Goal: Task Accomplishment & Management: Manage account settings

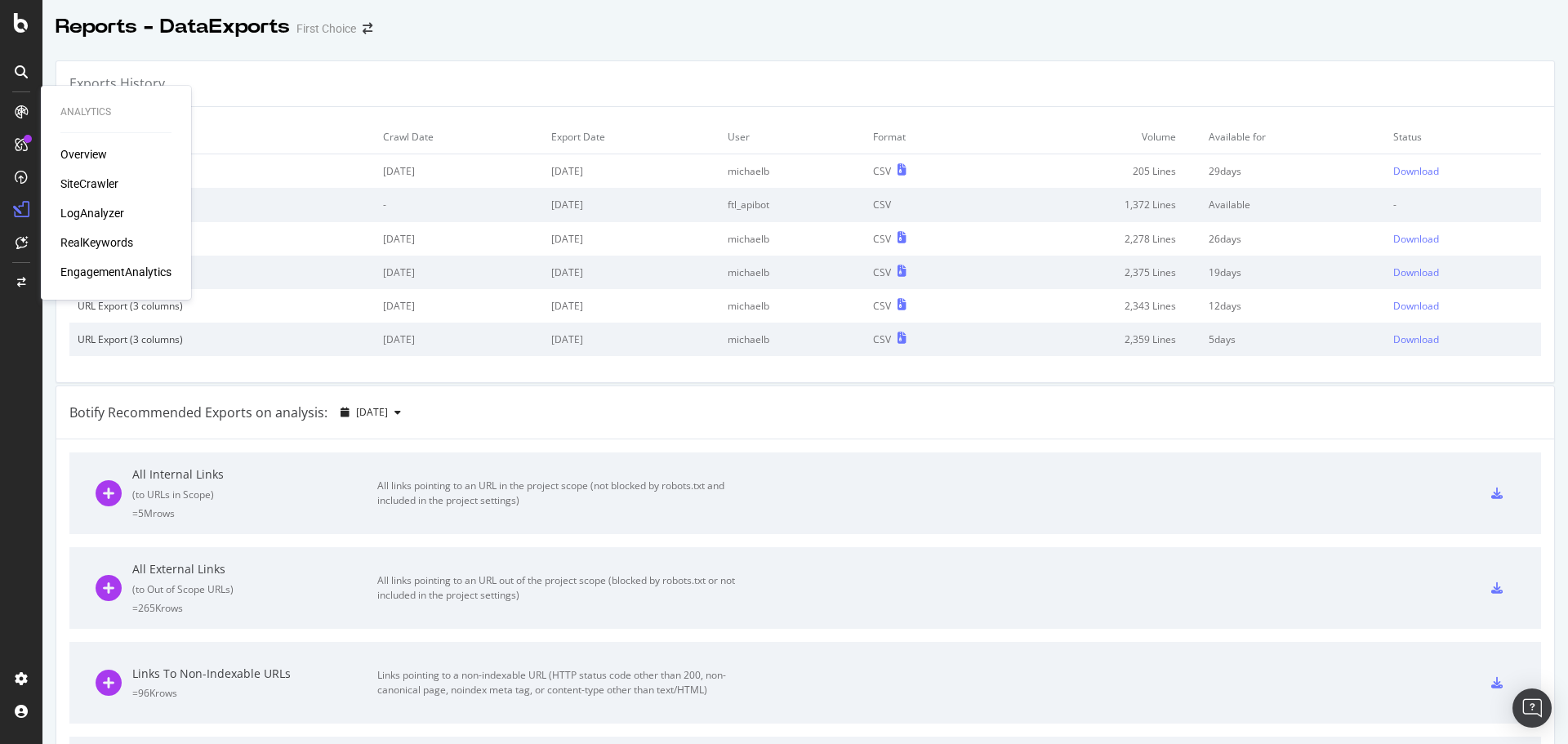
click at [87, 185] on div "SiteCrawler" at bounding box center [89, 184] width 58 height 16
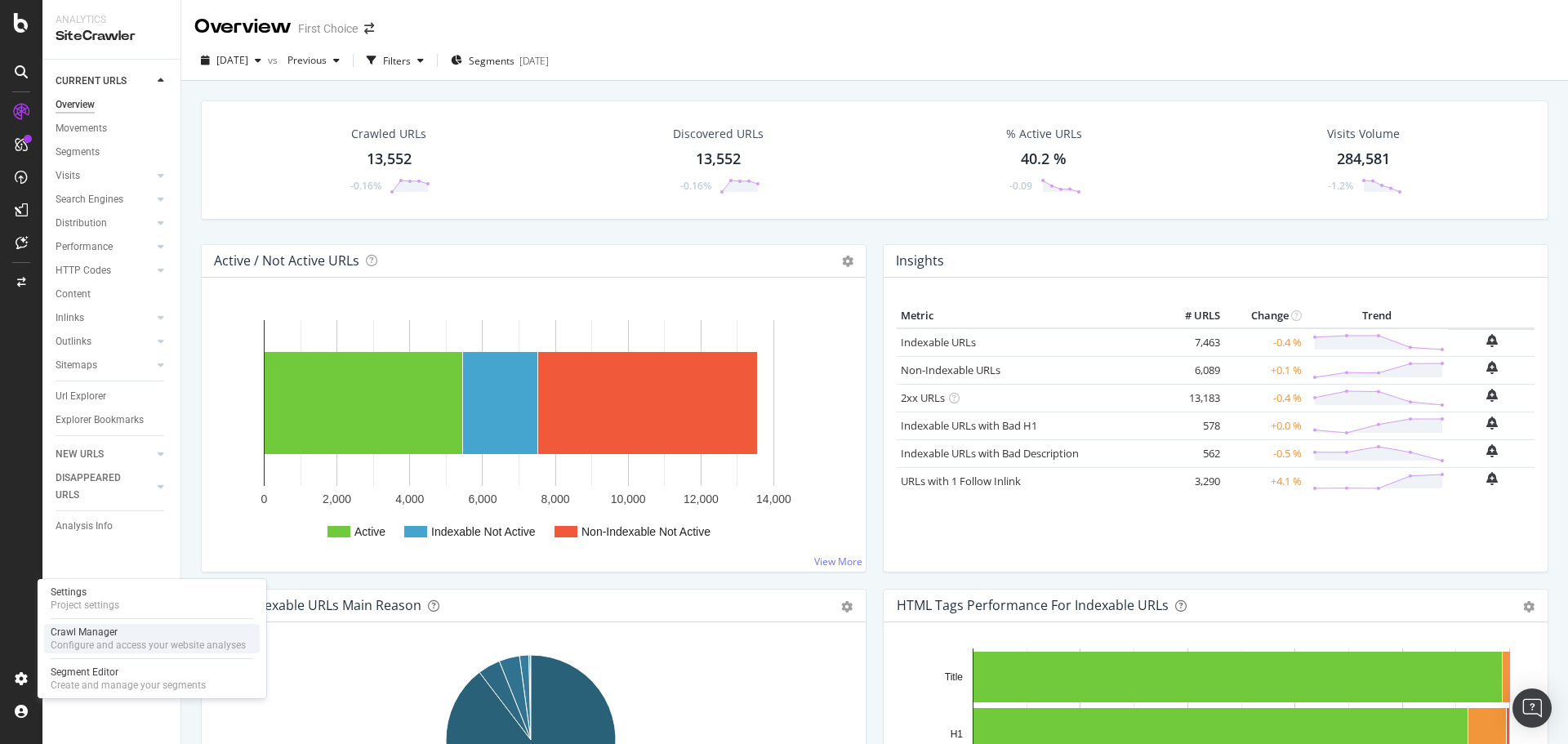
click at [121, 644] on div "Configure and access your website analyses" at bounding box center [148, 645] width 195 height 13
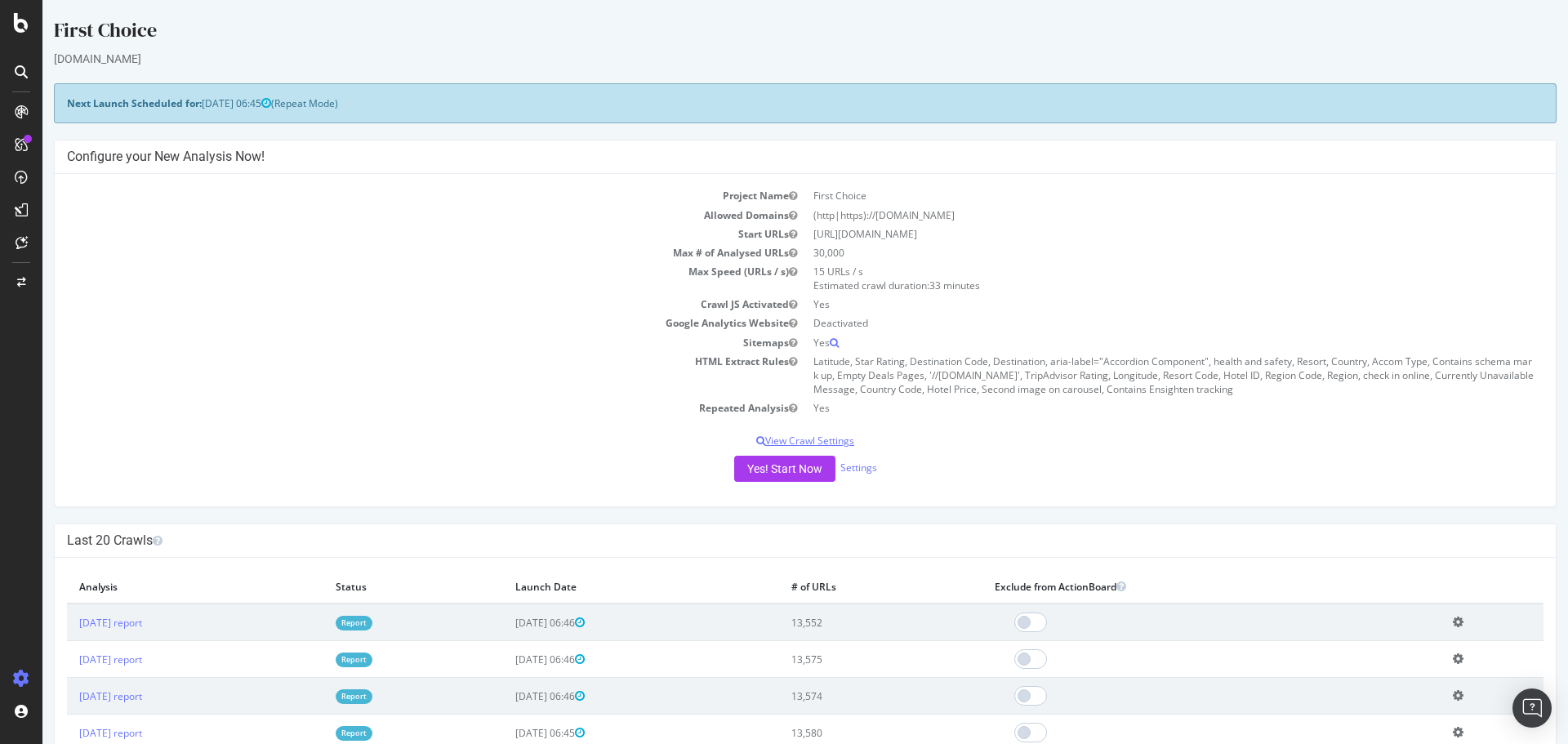
click at [846, 443] on p "View Crawl Settings" at bounding box center [805, 440] width 1477 height 14
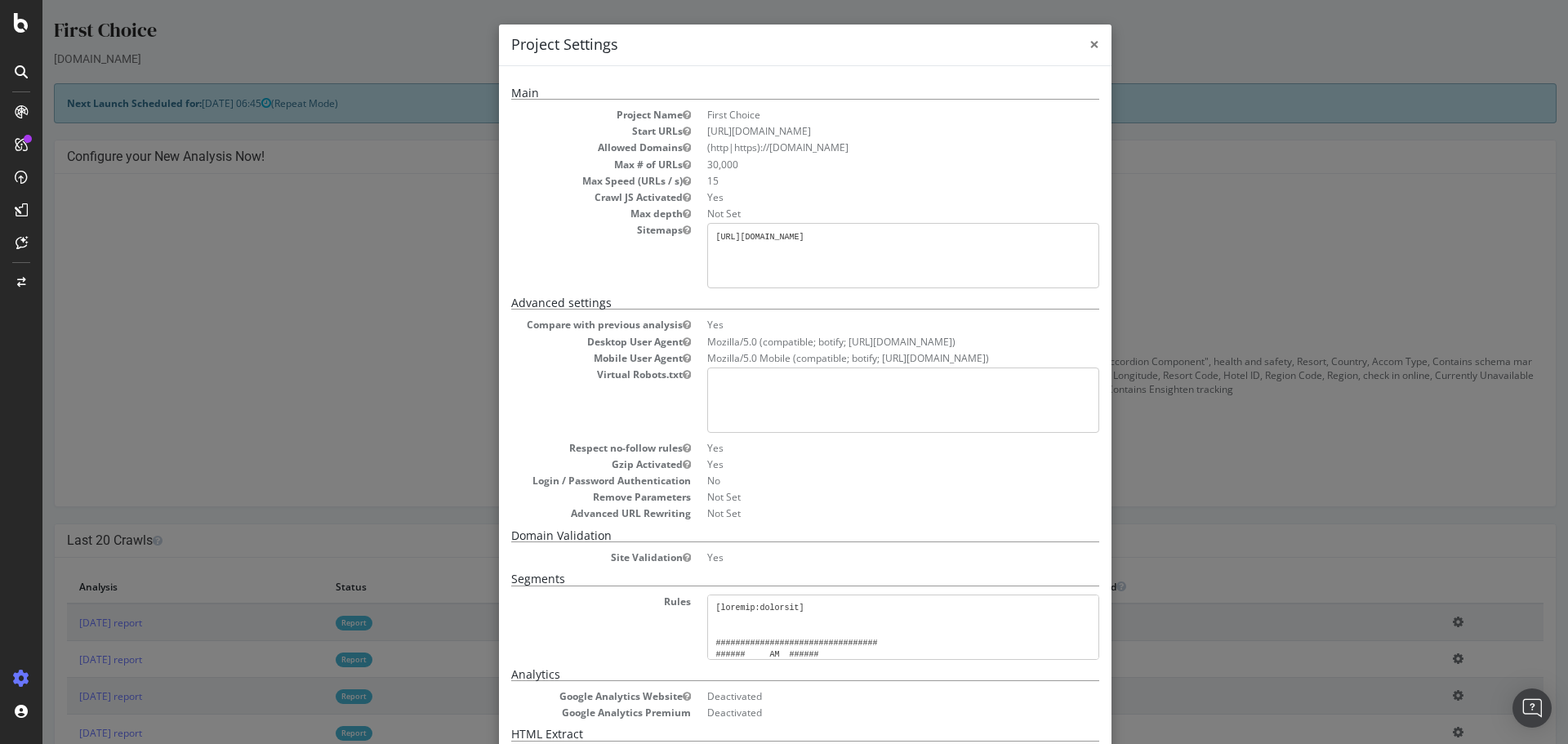
click at [1089, 38] on span "×" at bounding box center [1094, 44] width 10 height 23
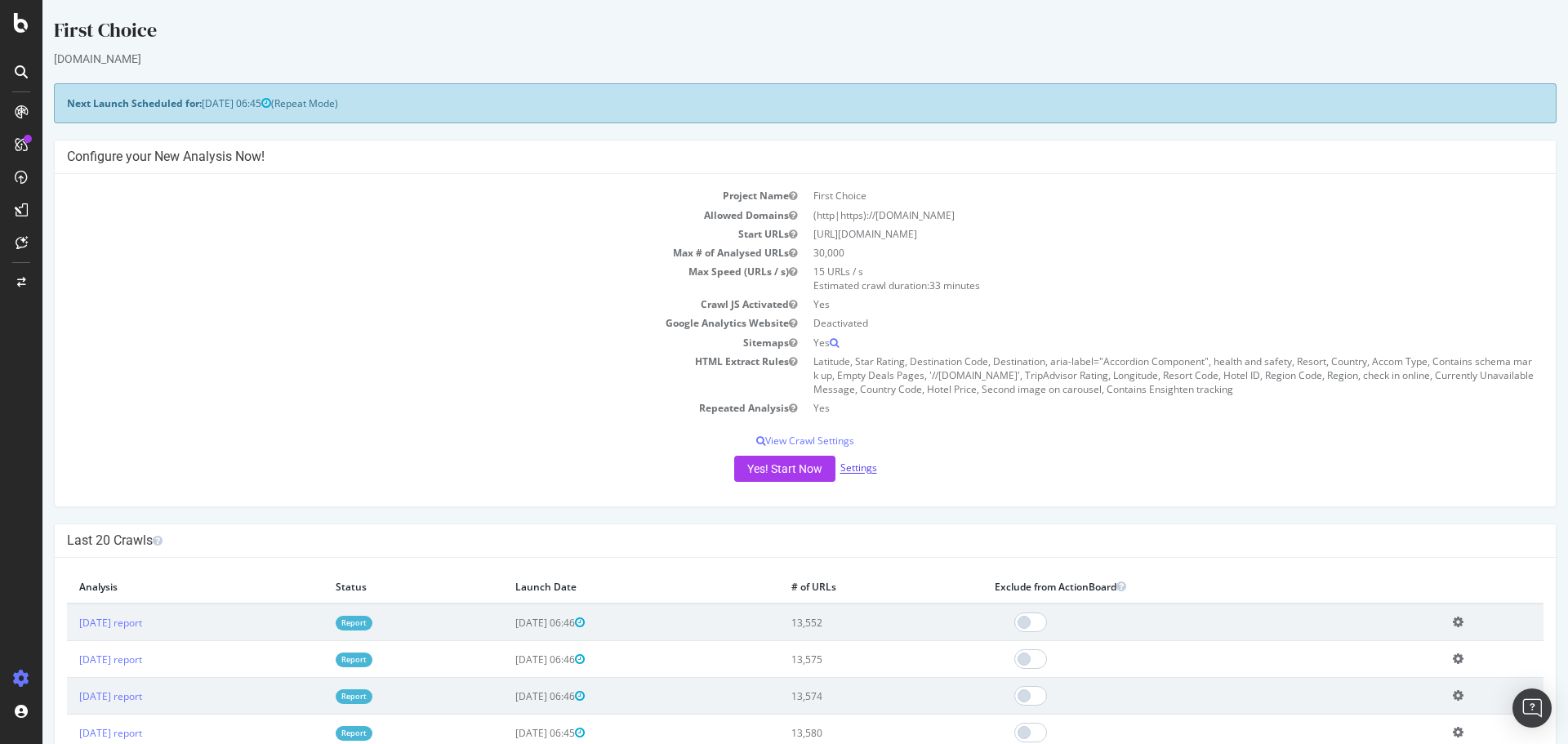
click at [868, 474] on link "Settings" at bounding box center [858, 468] width 37 height 14
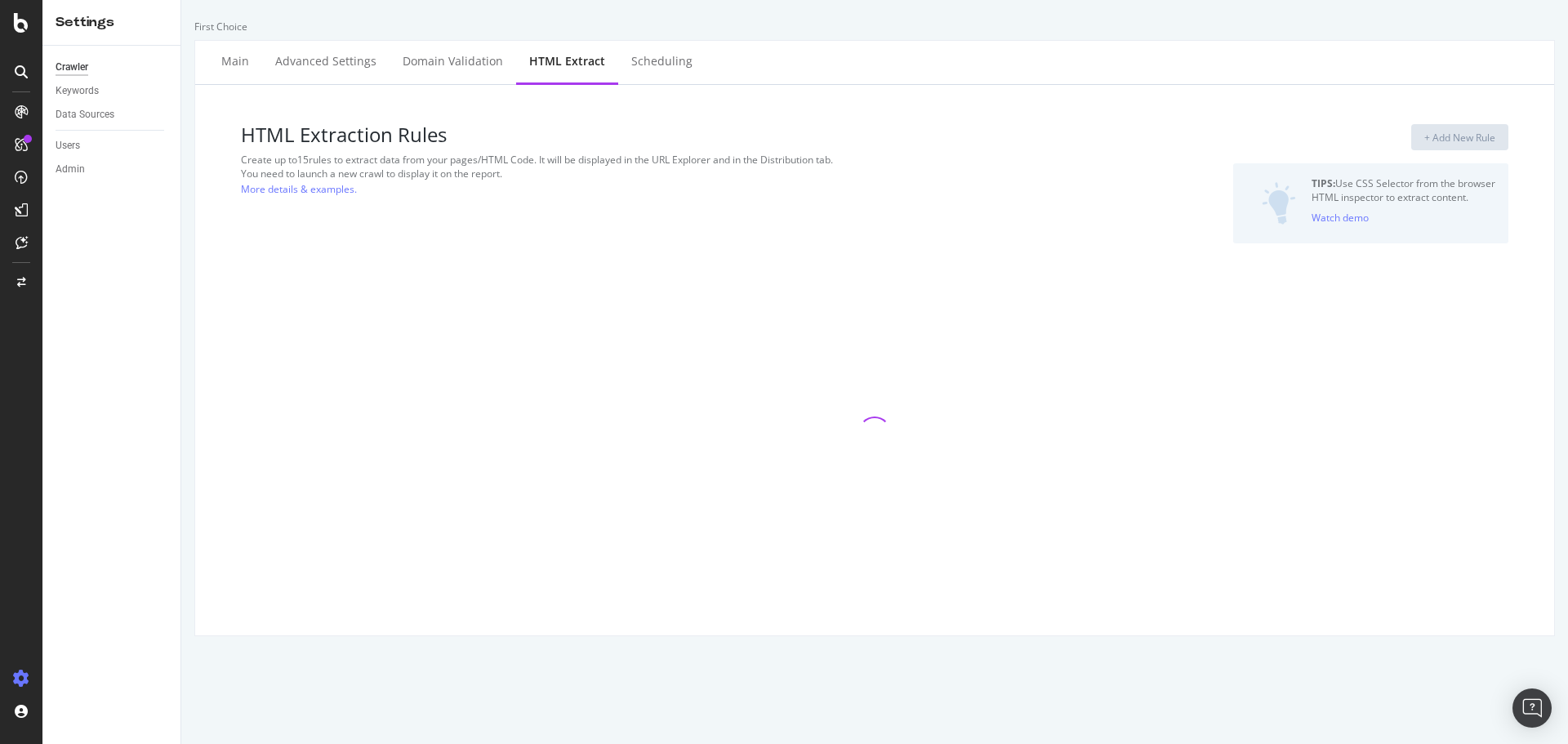
select select "f"
select select "p"
select select "f"
select select "p"
select select "exist"
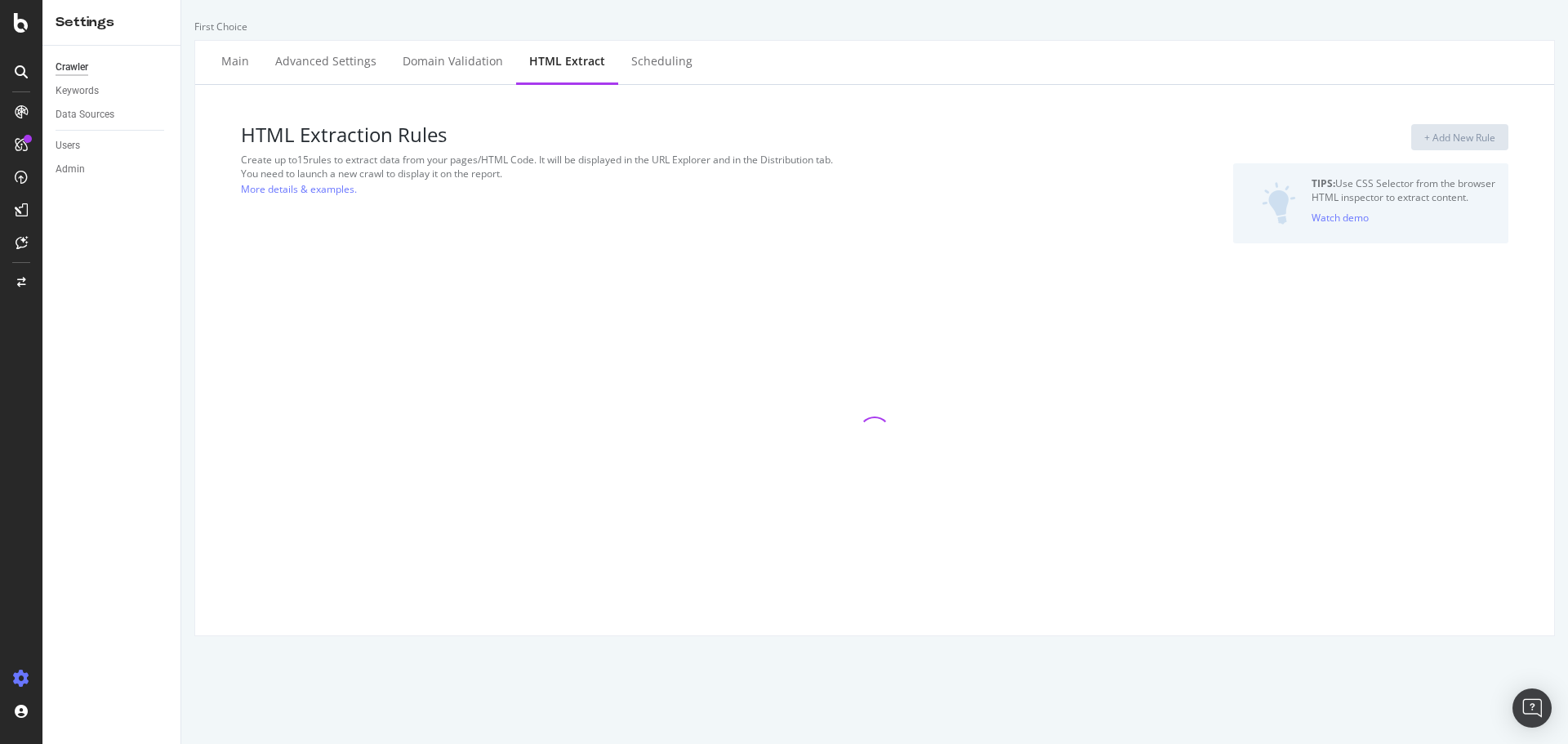
select select "exist"
select select "f"
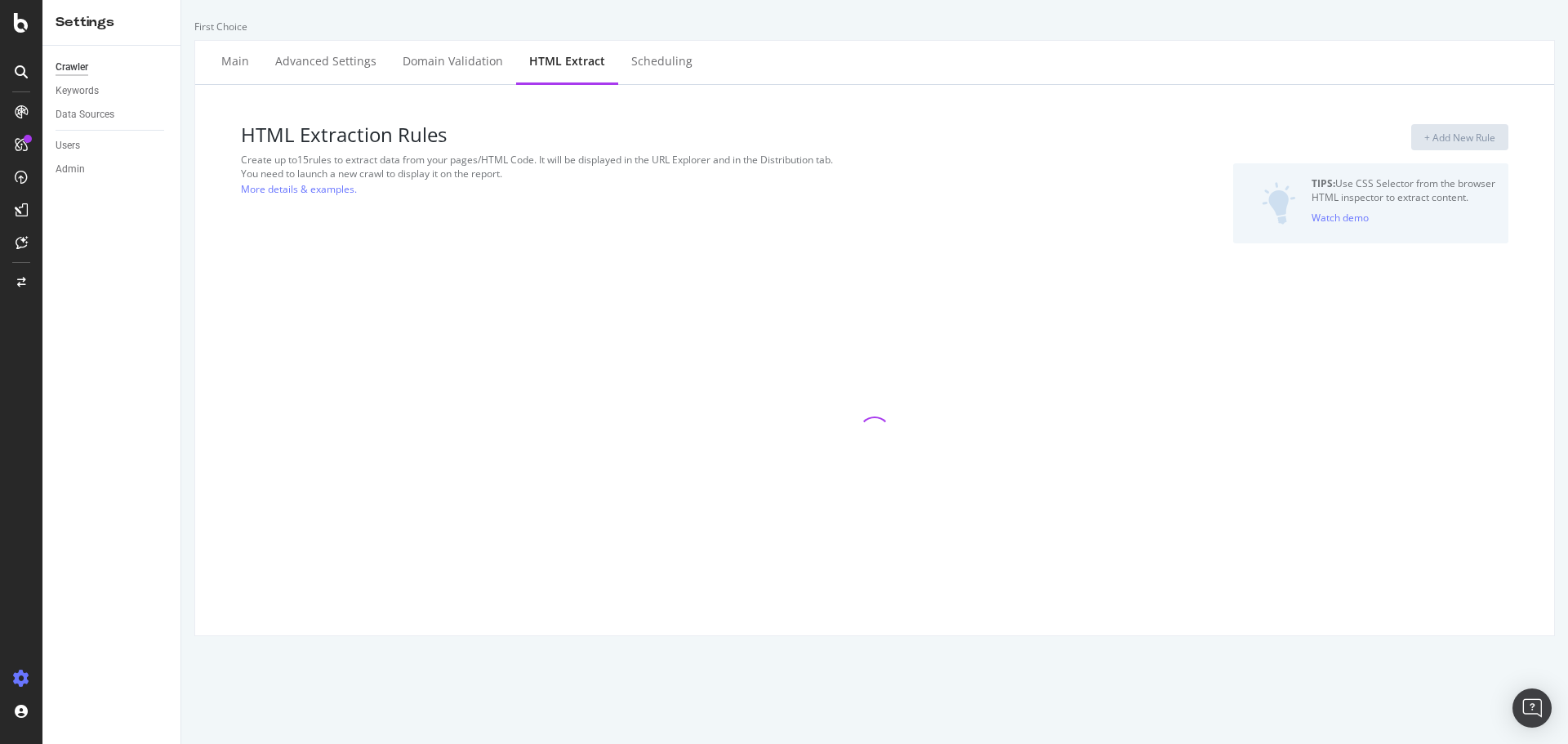
select select "p"
select select "f"
select select "p"
select select "exist"
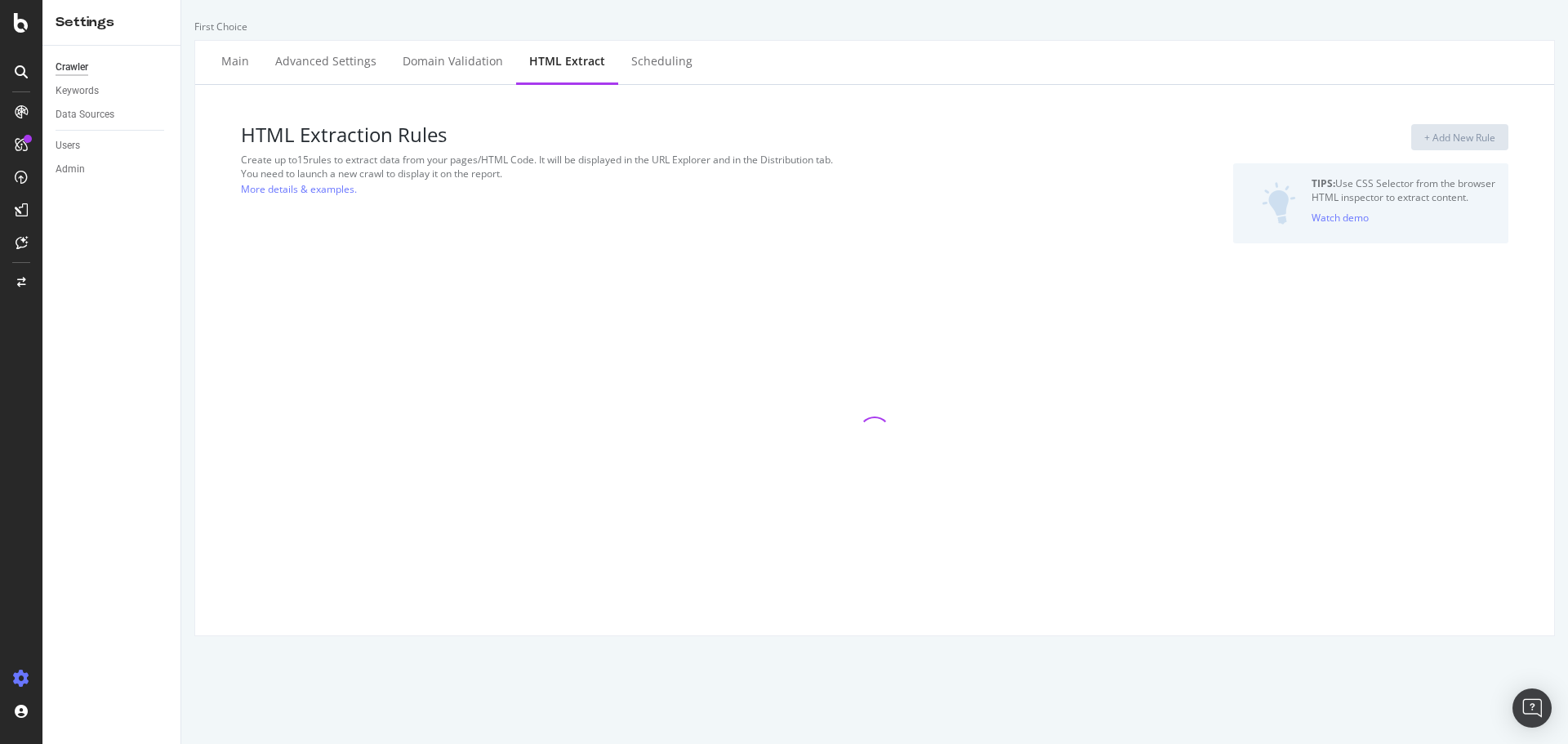
select select "i"
select select "exist"
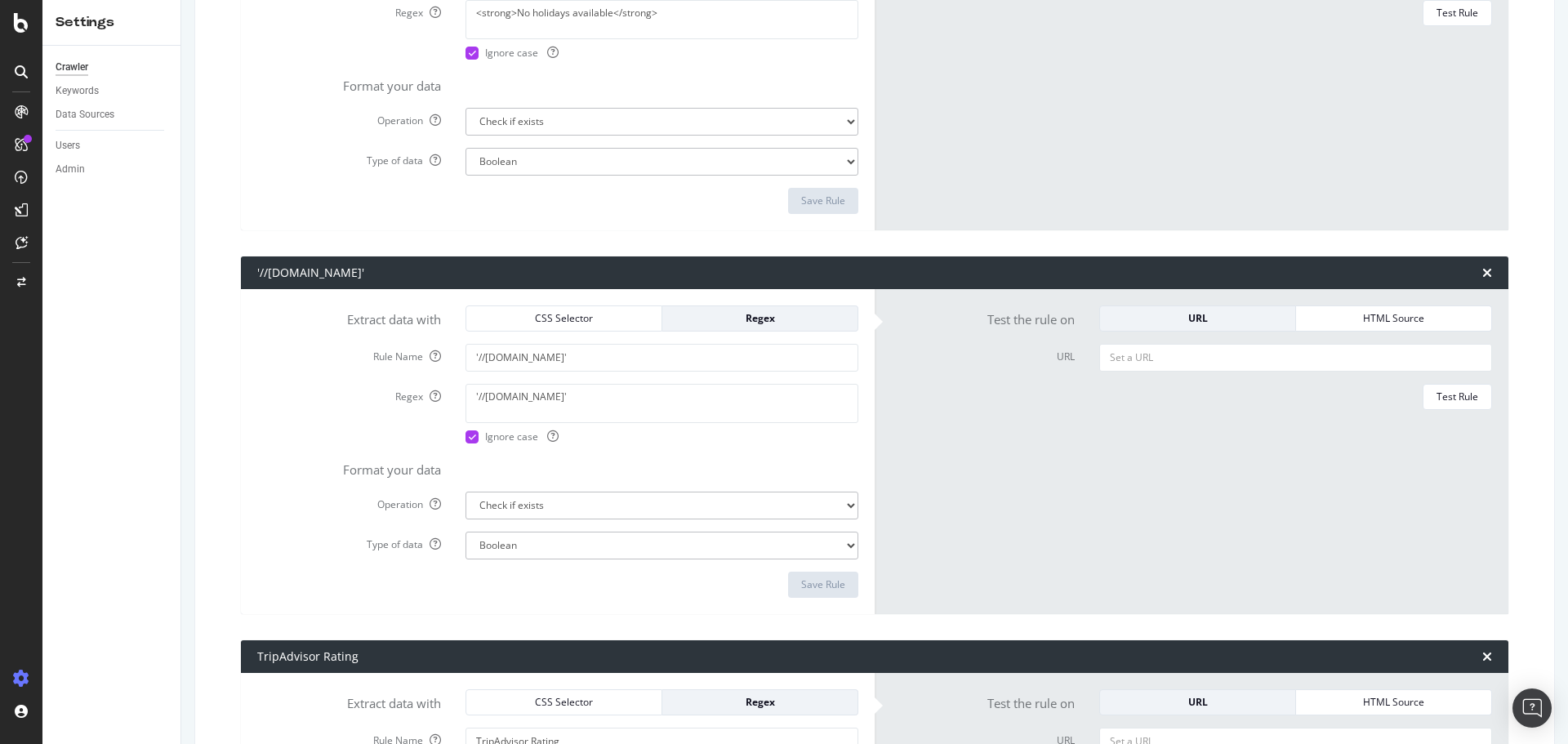
scroll to position [4818, 0]
